Goal: Use online tool/utility: Utilize a website feature to perform a specific function

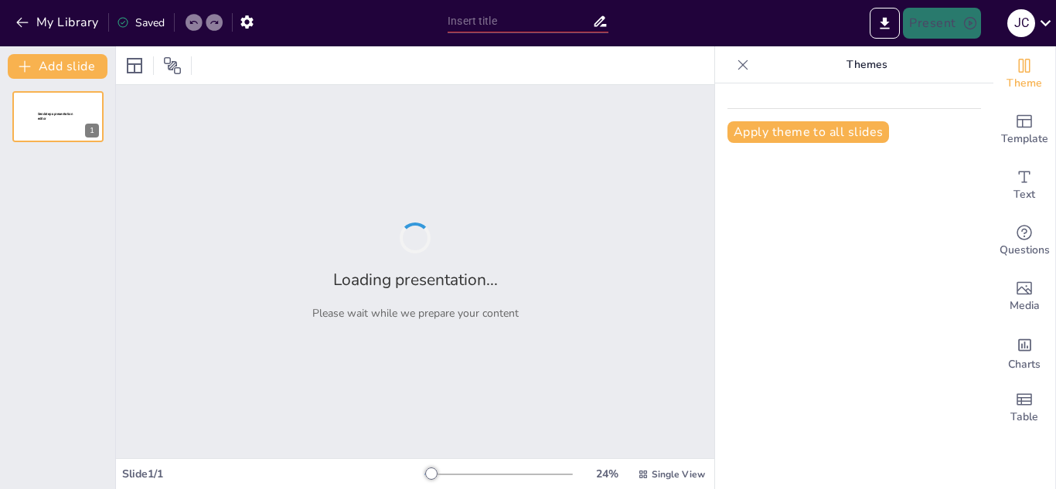
type input "Fundamentos de los Mecanismos de Acción Enzimática"
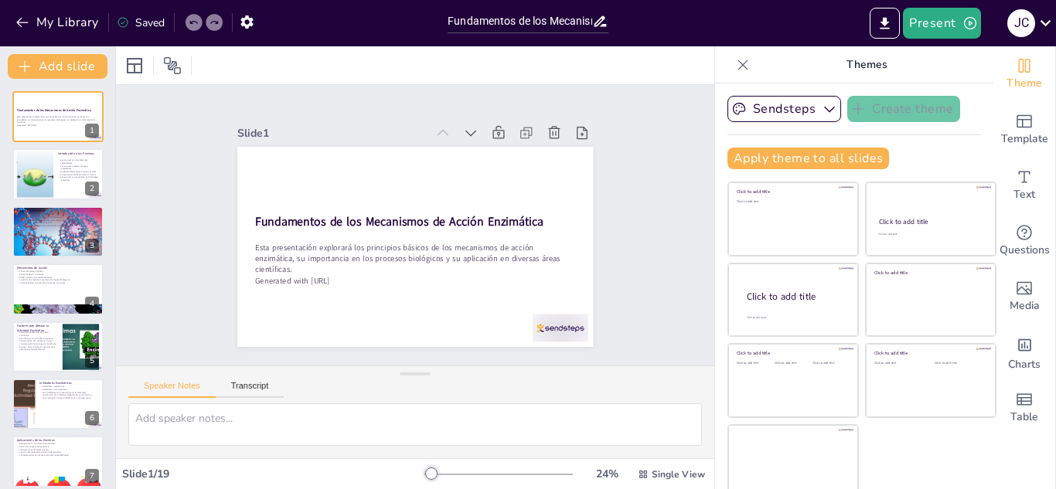
checkbox input "true"
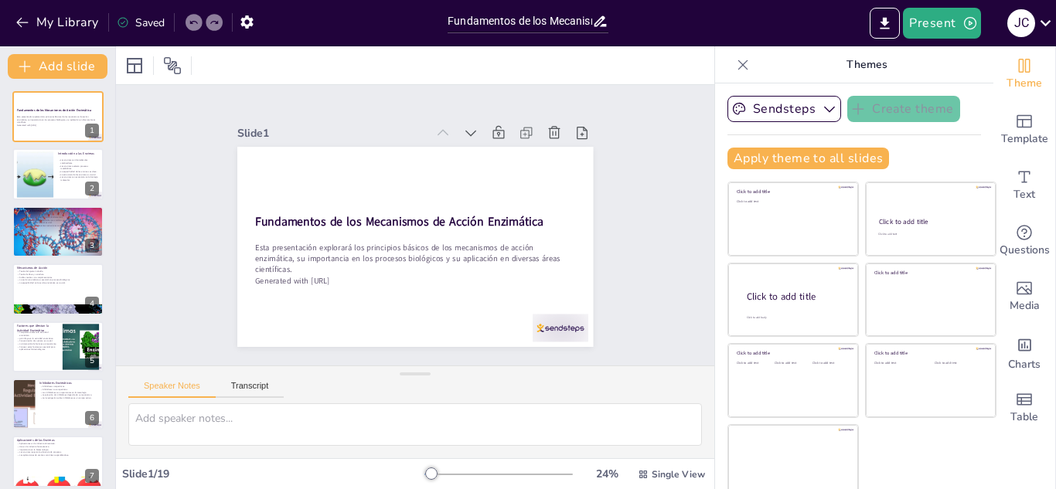
checkbox input "true"
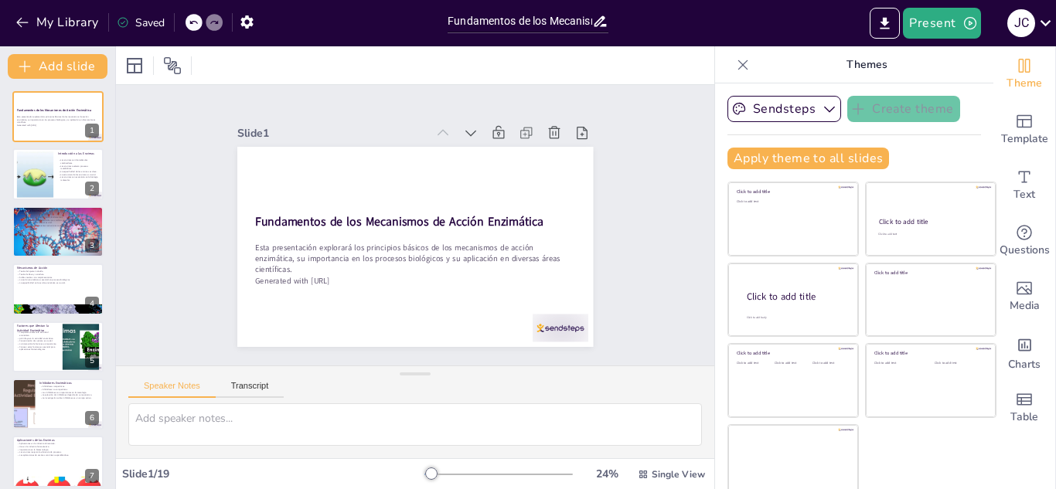
checkbox input "true"
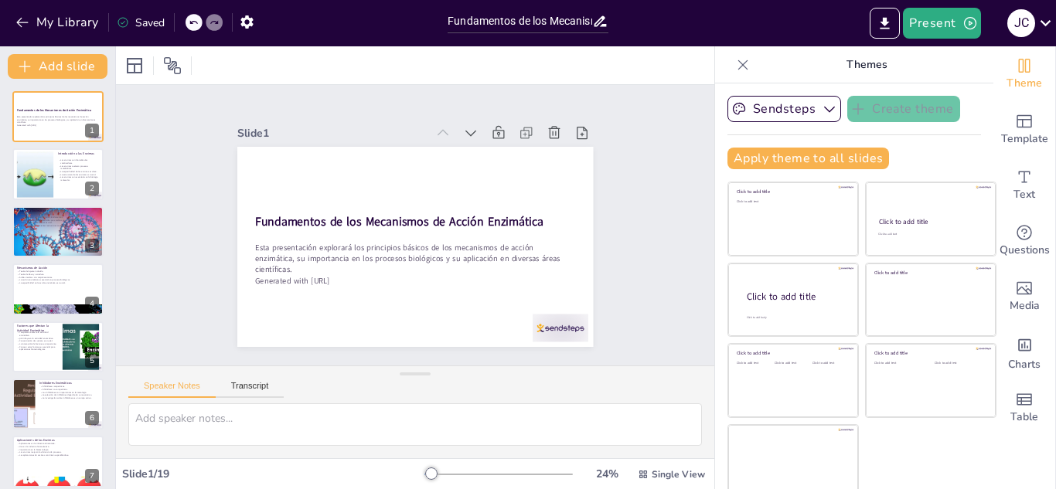
checkbox input "true"
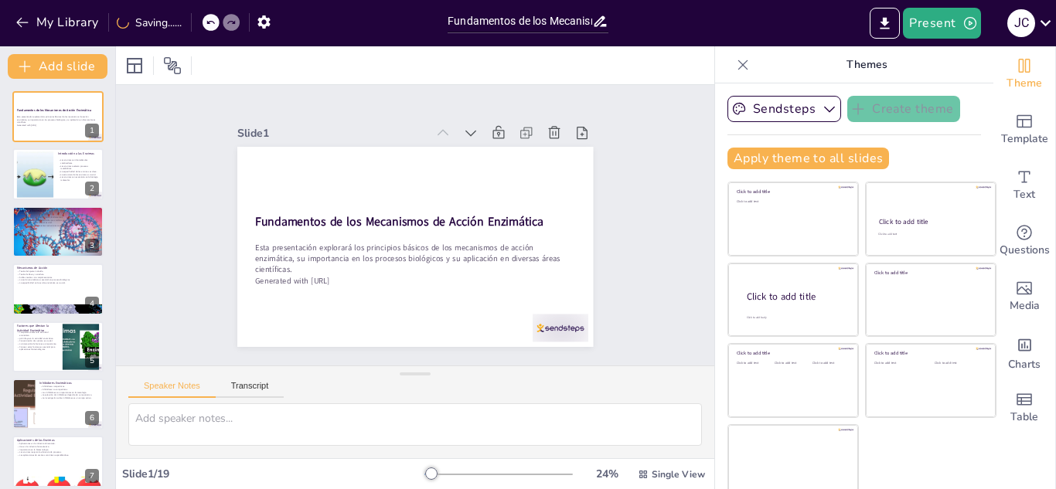
checkbox input "true"
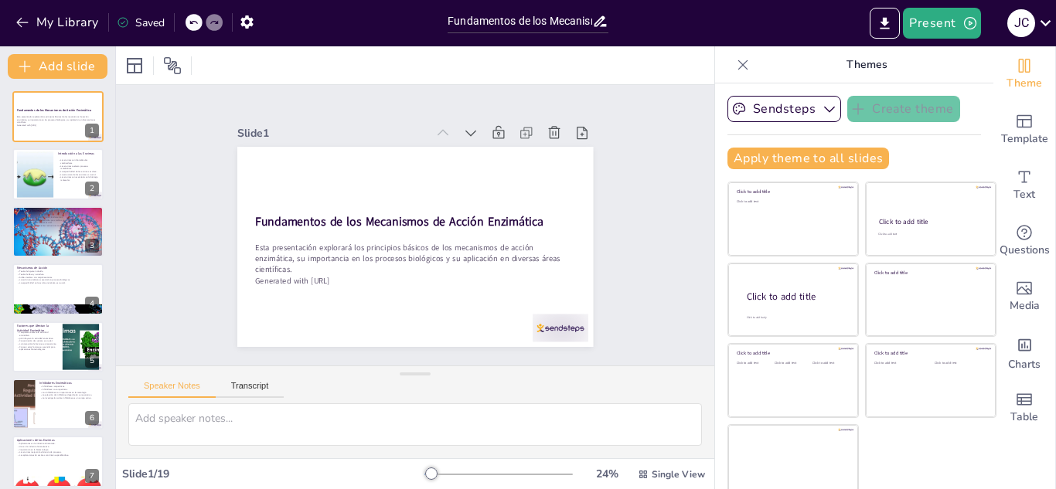
checkbox input "true"
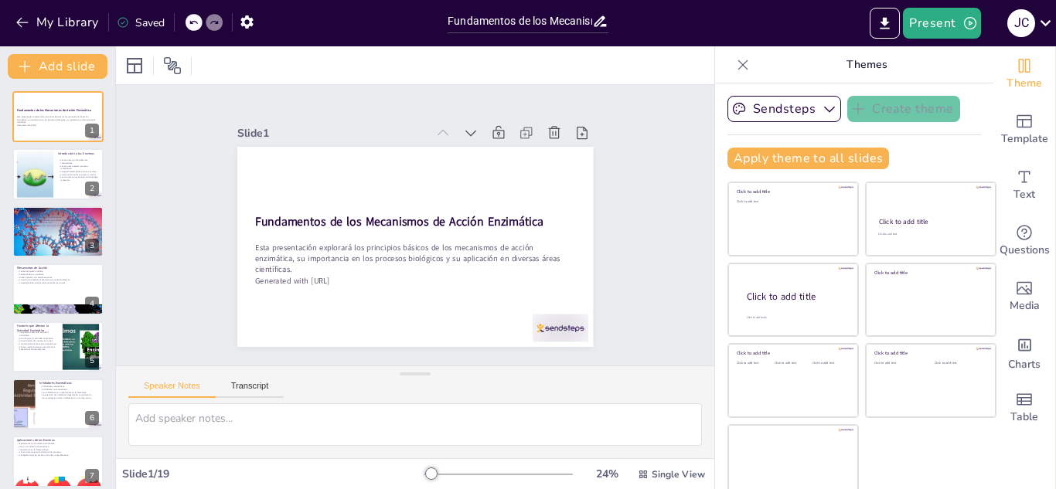
checkbox input "true"
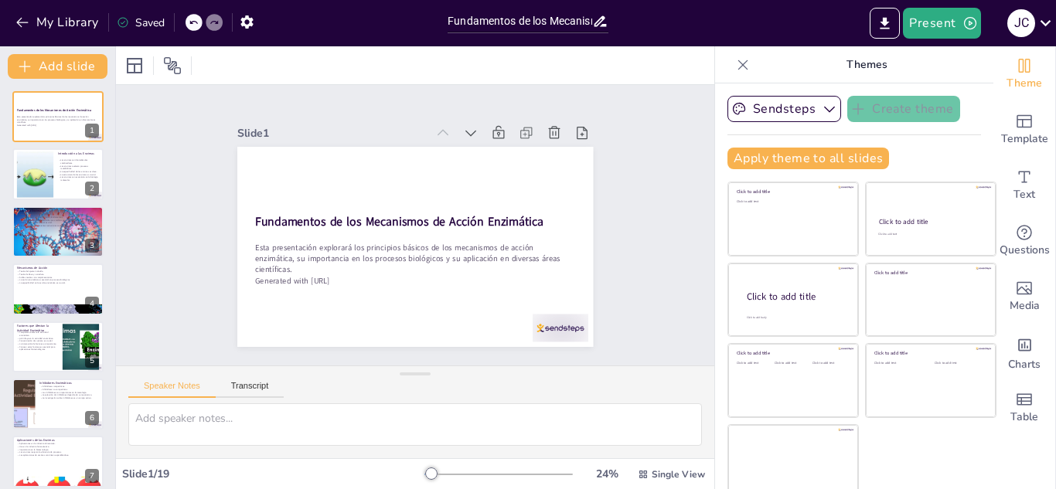
checkbox input "true"
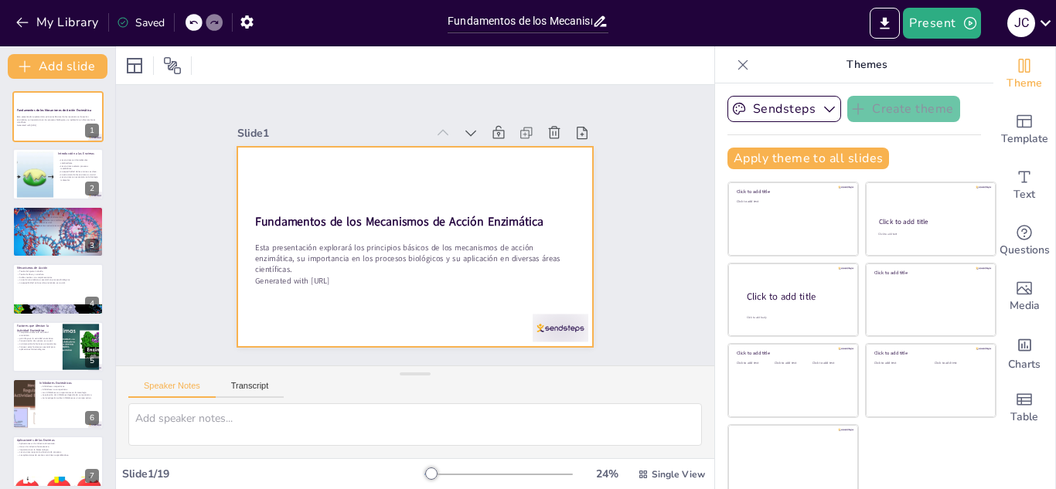
checkbox input "true"
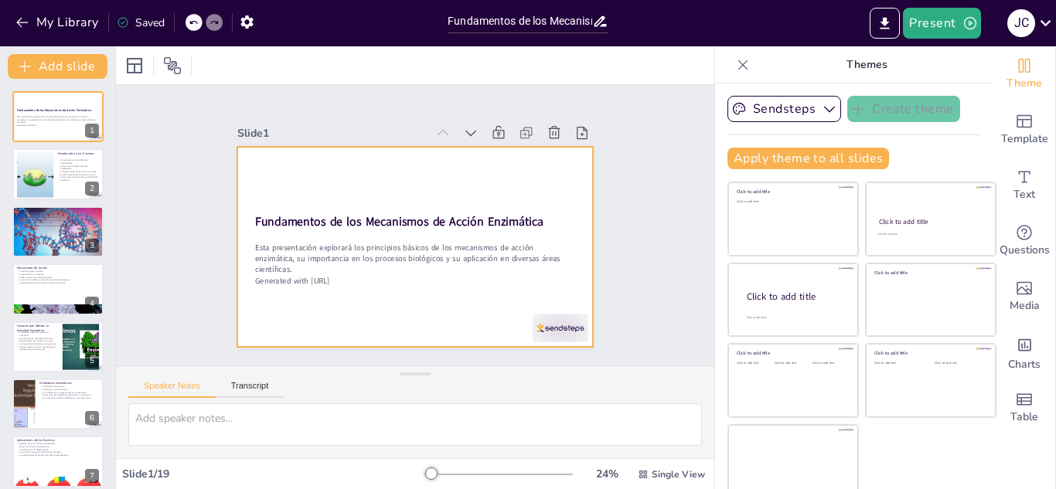
checkbox input "true"
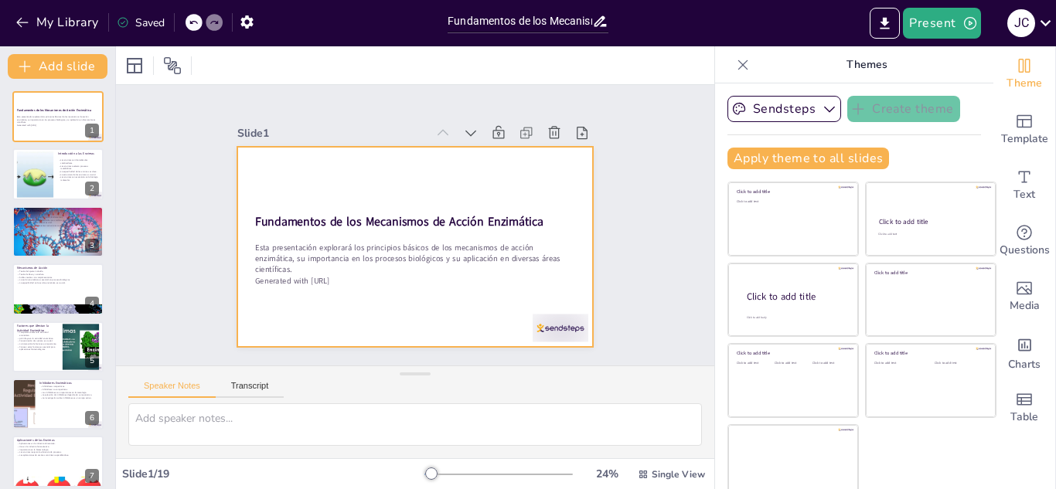
checkbox input "true"
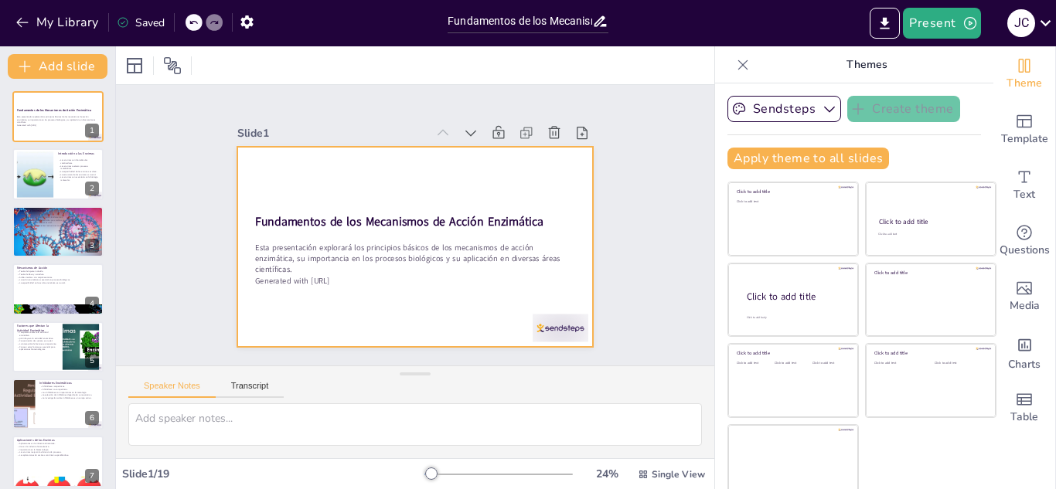
checkbox input "true"
